Goal: Information Seeking & Learning: Learn about a topic

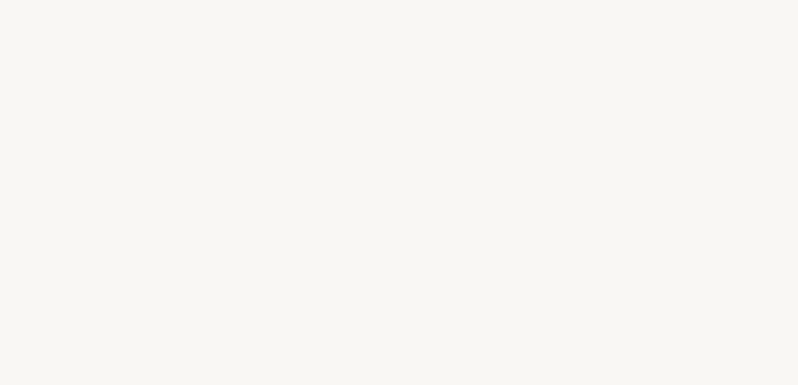
select select "US"
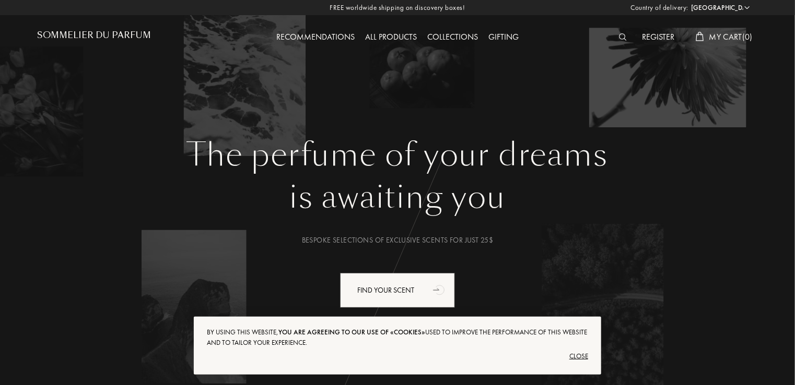
click at [624, 35] on img at bounding box center [623, 36] width 8 height 7
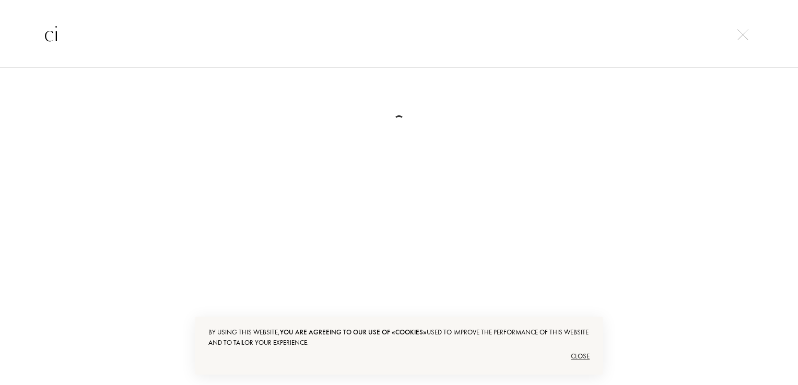
type input "c"
type input "louis vuitton"
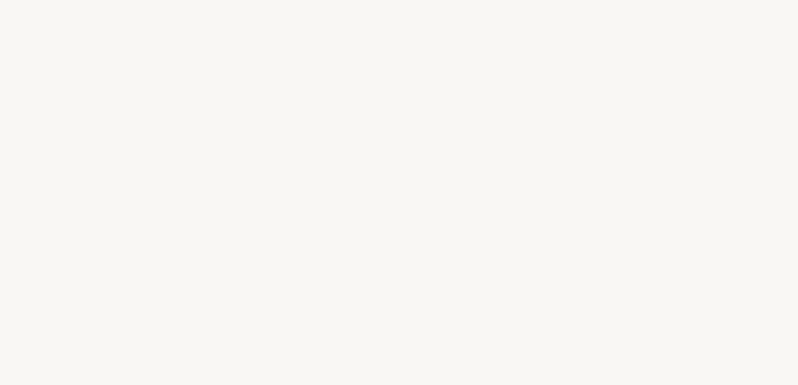
select select "US"
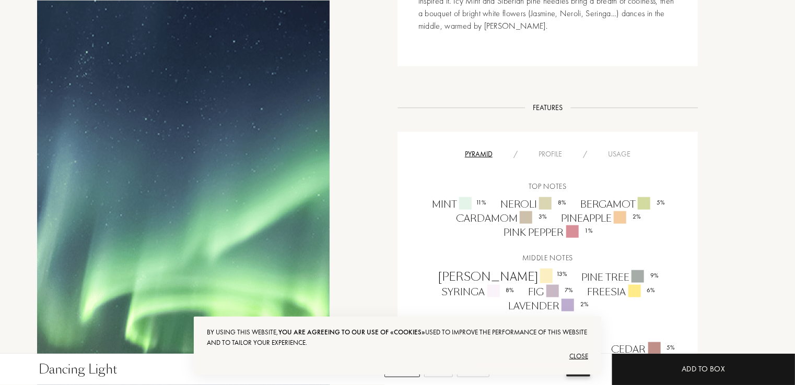
scroll to position [561, 0]
click at [537, 154] on div "Profile" at bounding box center [550, 154] width 44 height 11
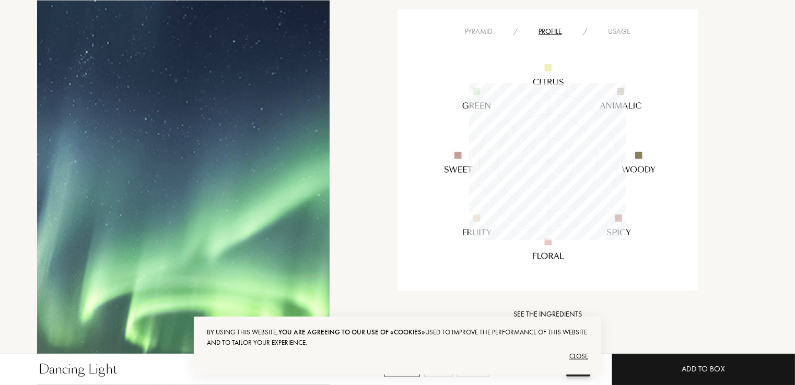
scroll to position [687, 0]
click at [621, 28] on div "Usage" at bounding box center [619, 29] width 43 height 11
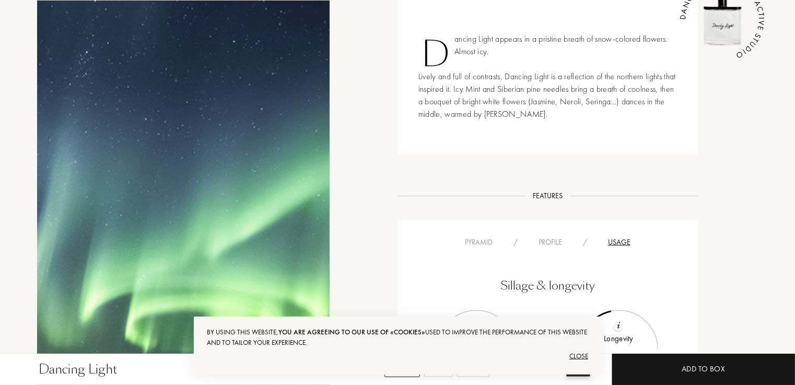
scroll to position [473, 0]
click at [487, 249] on div "Sillage & longevity Sillage Limited Strong Longevity Short Long Usage Seasons A…" at bounding box center [547, 364] width 285 height 230
click at [543, 248] on div "Profile" at bounding box center [550, 243] width 44 height 11
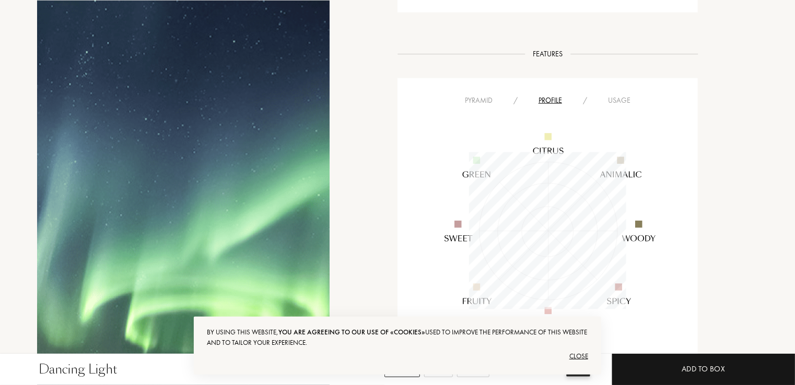
scroll to position [590, 0]
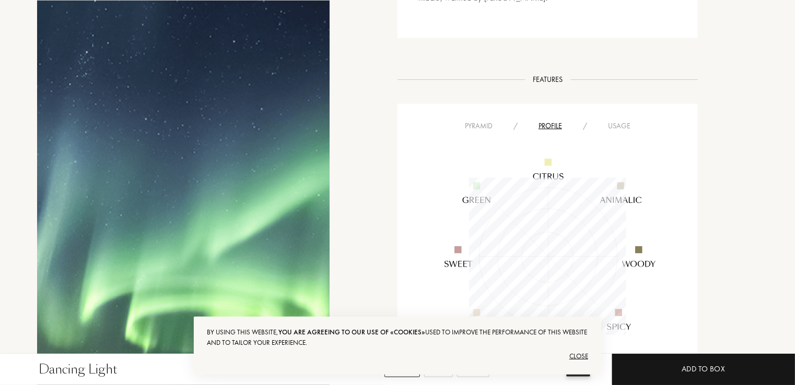
click at [488, 130] on div "Pyramid" at bounding box center [478, 126] width 49 height 11
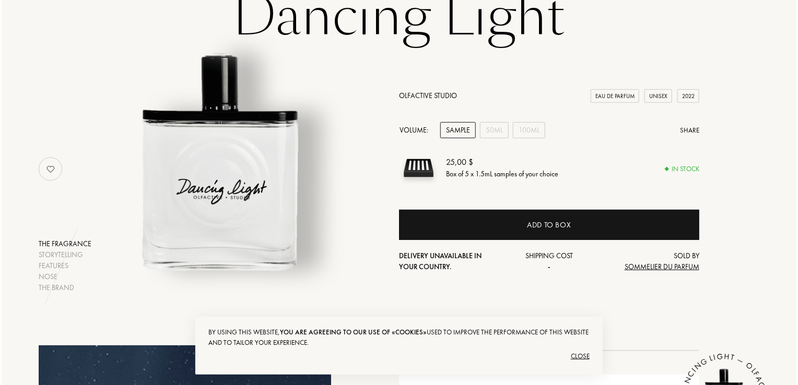
scroll to position [0, 0]
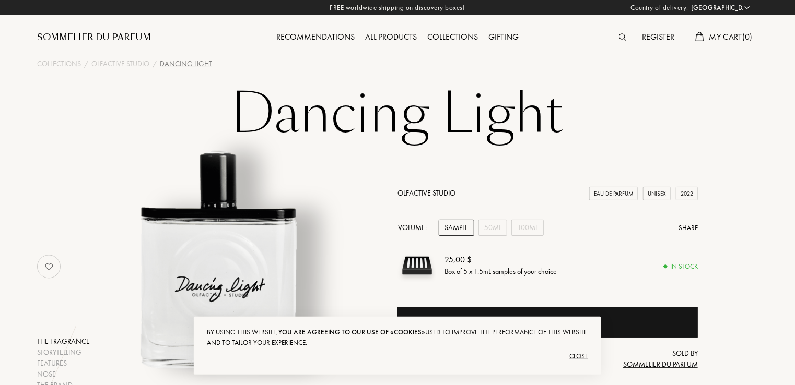
click at [629, 41] on div at bounding box center [625, 38] width 23 height 14
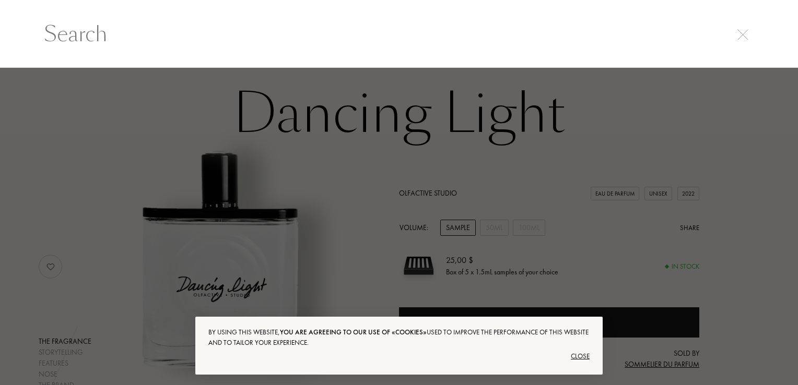
click at [629, 41] on input "text" at bounding box center [399, 33] width 752 height 31
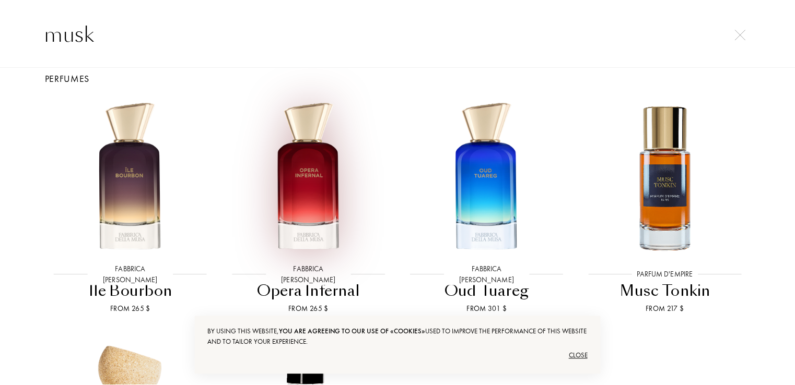
scroll to position [242, 0]
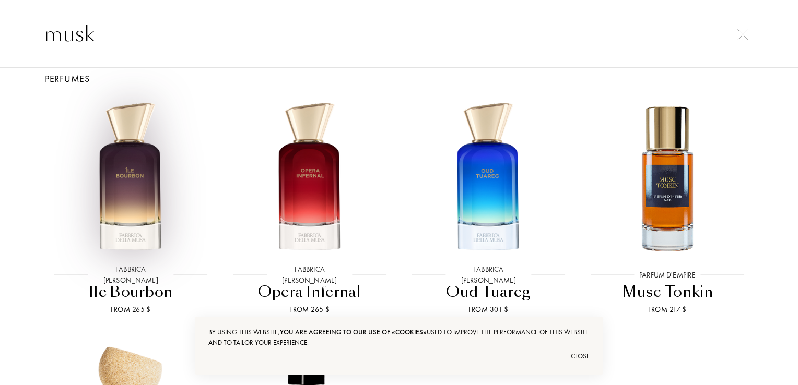
type input "musk"
click at [155, 220] on img at bounding box center [130, 177] width 161 height 161
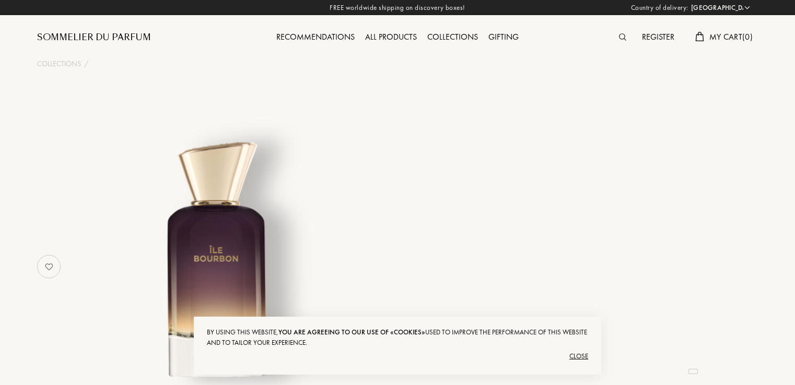
select select "US"
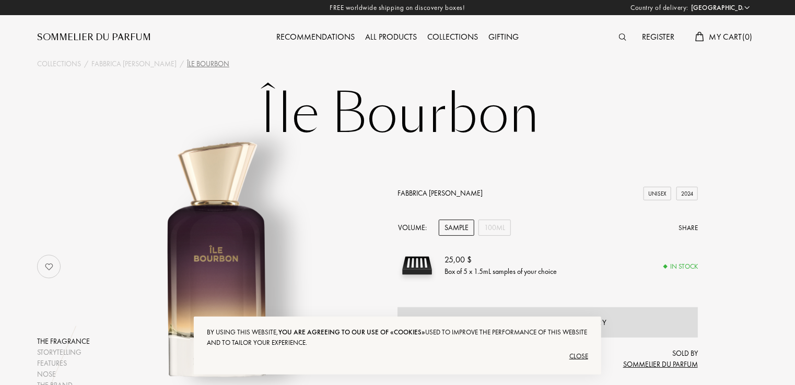
click at [615, 33] on div "Register My Cart ( 0 )" at bounding box center [668, 38] width 180 height 14
click at [615, 33] on div at bounding box center [625, 38] width 23 height 14
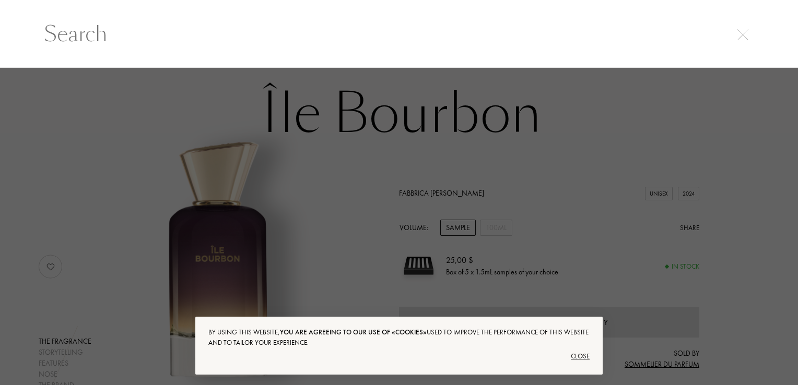
click at [618, 35] on input "text" at bounding box center [399, 33] width 752 height 31
